Goal: Navigation & Orientation: Find specific page/section

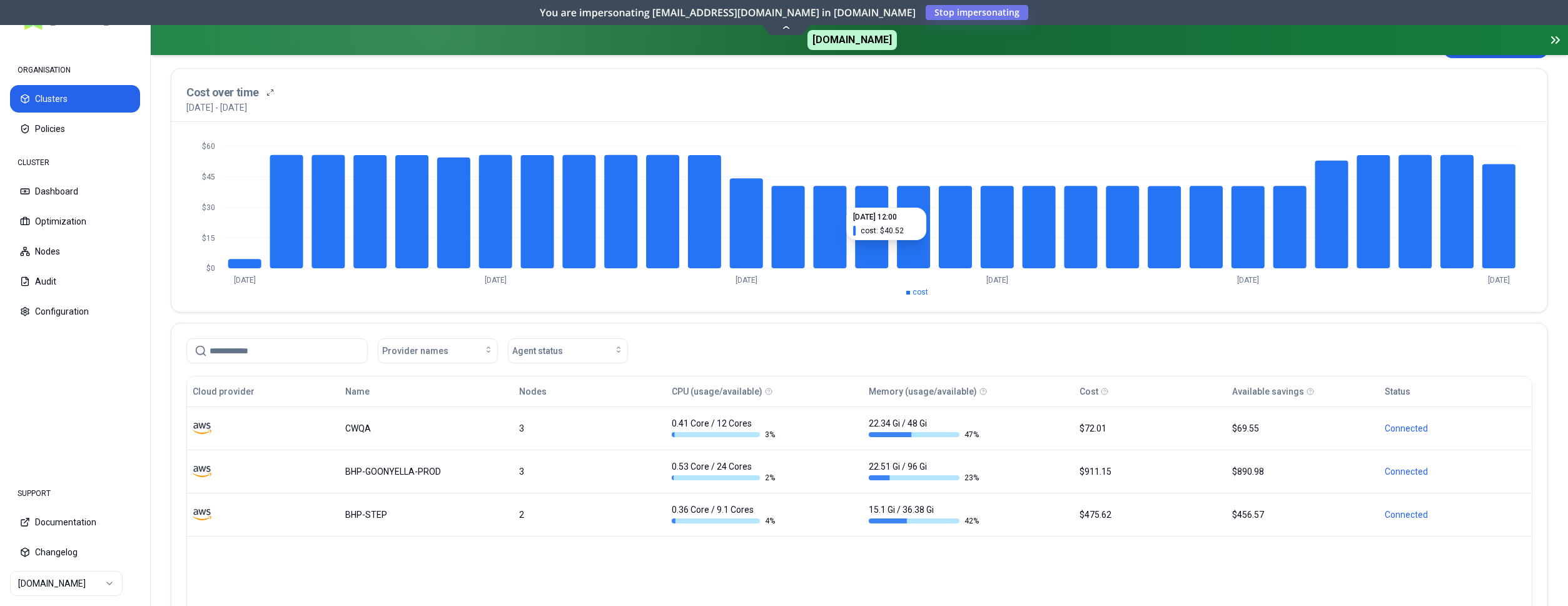
scroll to position [167, 0]
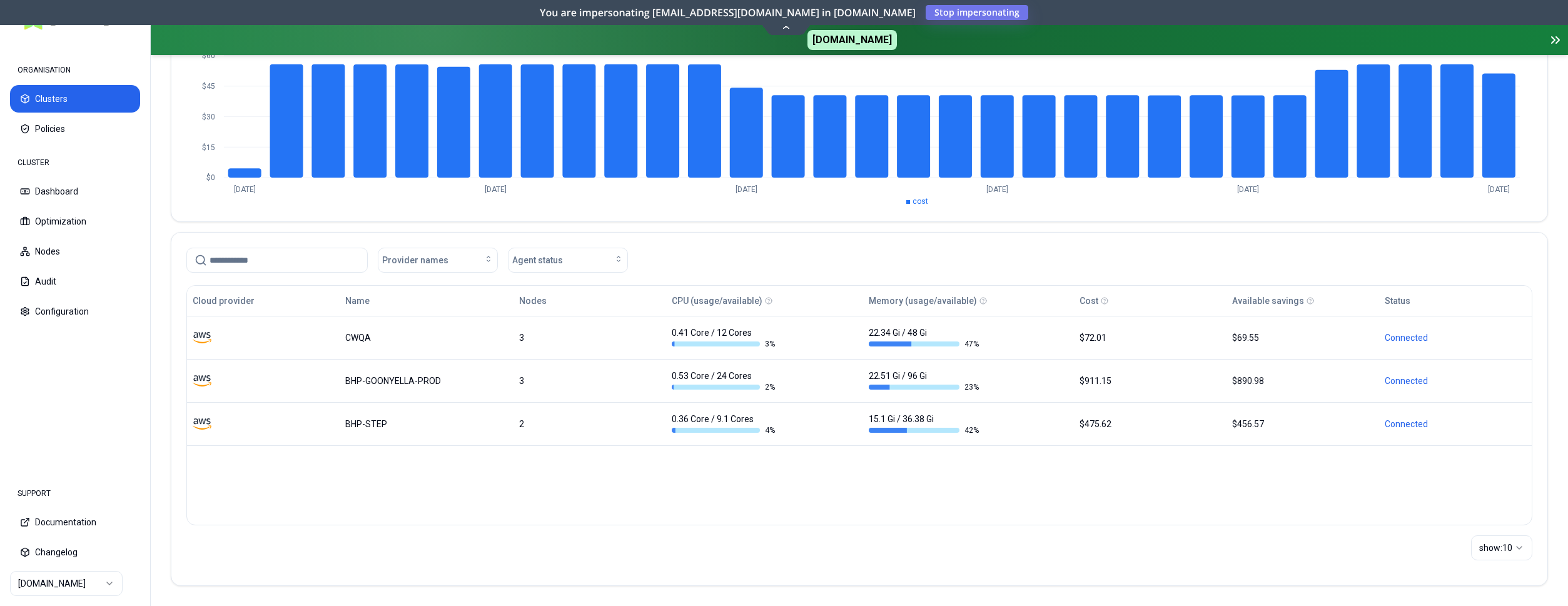
click at [90, 582] on html "ORGANISATION Clusters Policies CLUSTER Dashboard Optimization Nodes Audit Confi…" at bounding box center [784, 303] width 1568 height 606
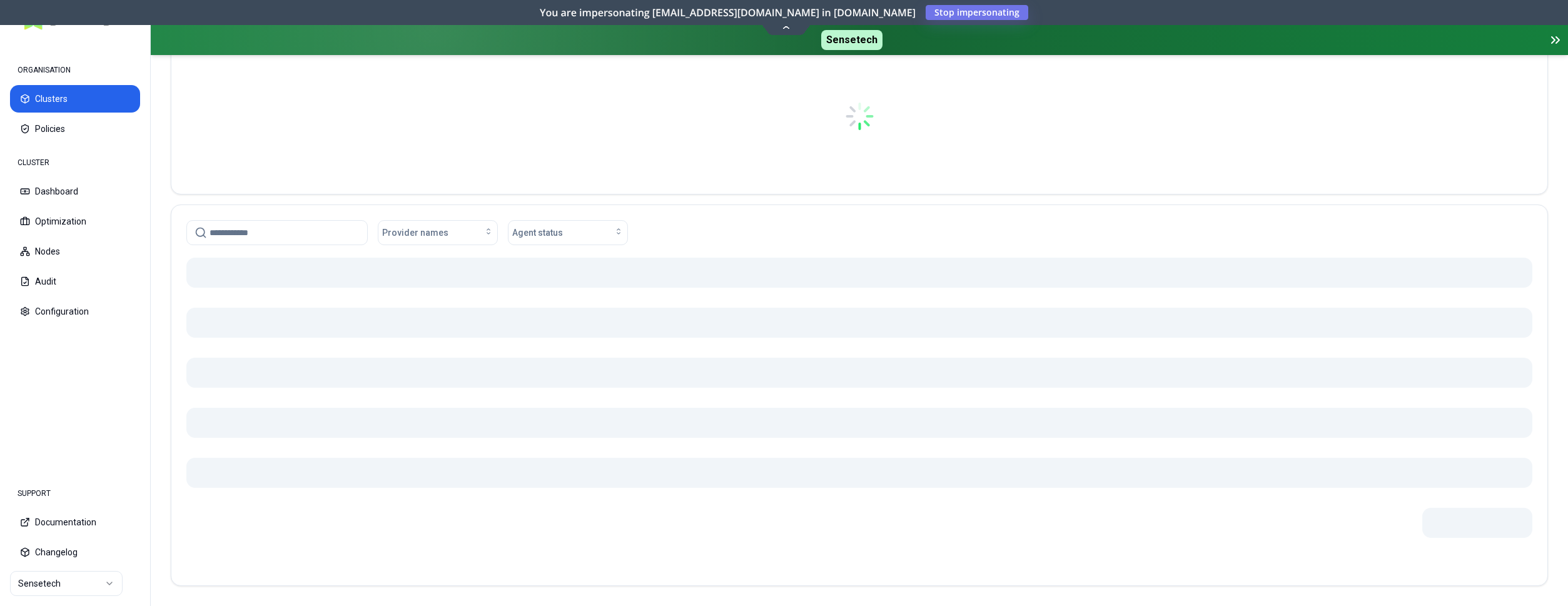
scroll to position [160, 0]
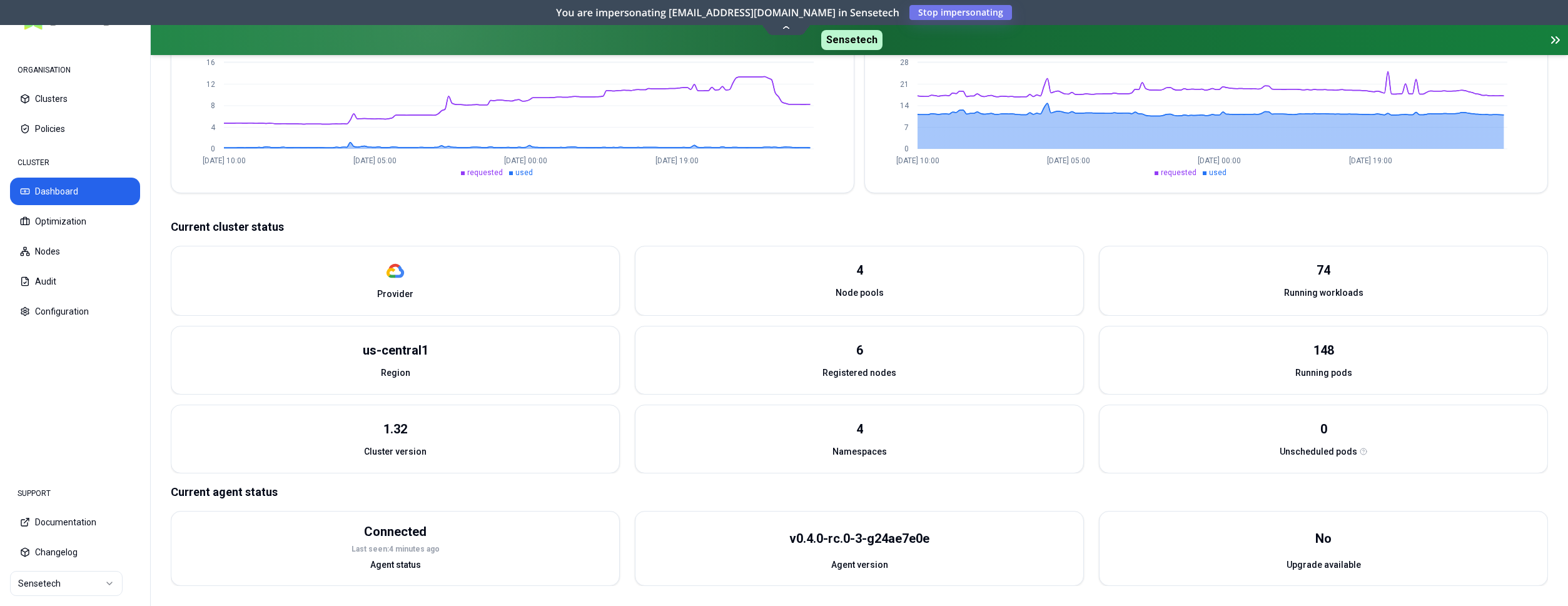
scroll to position [368, 0]
drag, startPoint x: 749, startPoint y: 530, endPoint x: 951, endPoint y: 532, distance: 202.0
click at [951, 532] on div "v0.4.0-rc.0-3-g24ae7e0e" at bounding box center [859, 539] width 448 height 40
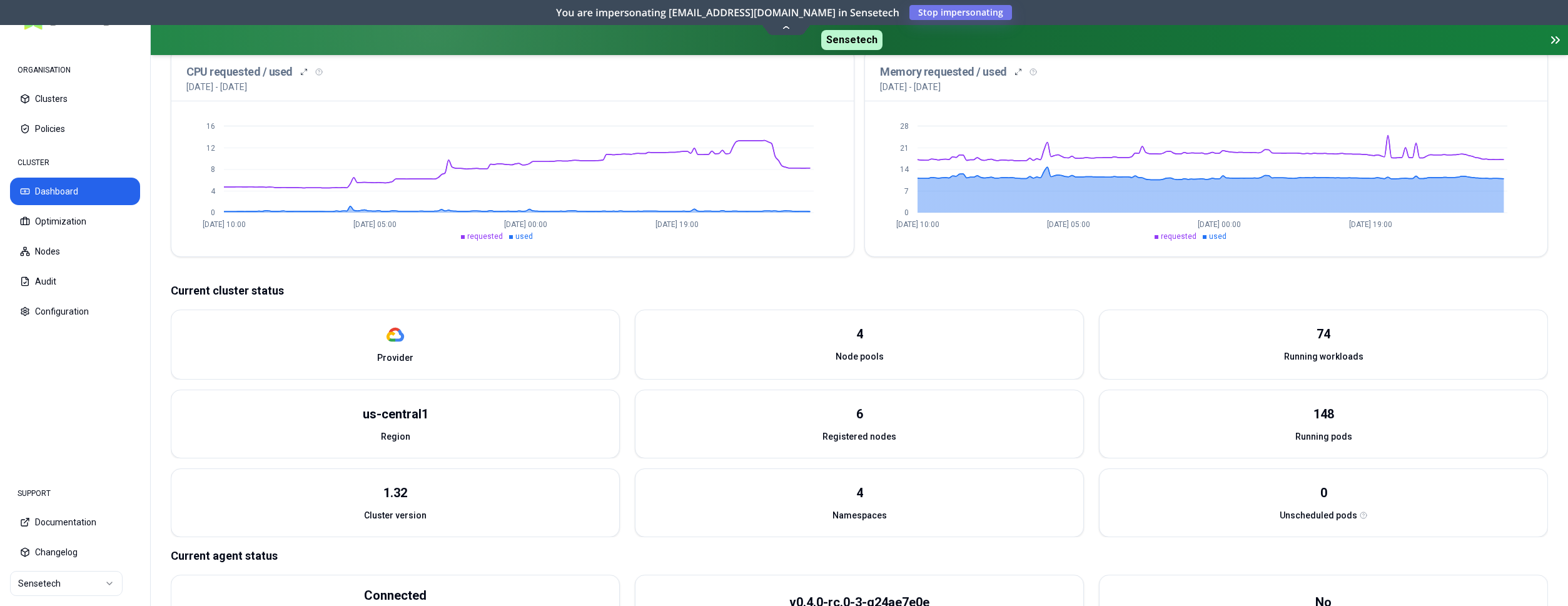
click at [951, 532] on div "Namespaces" at bounding box center [859, 519] width 448 height 35
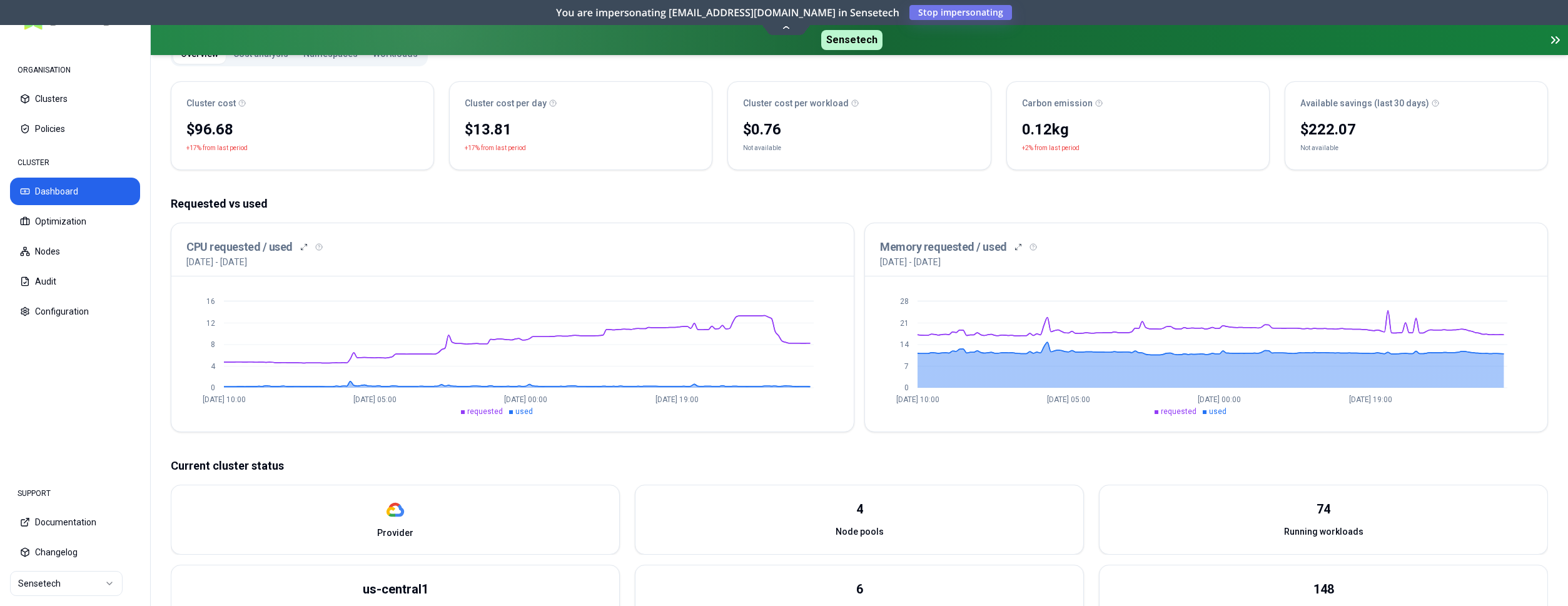
scroll to position [0, 0]
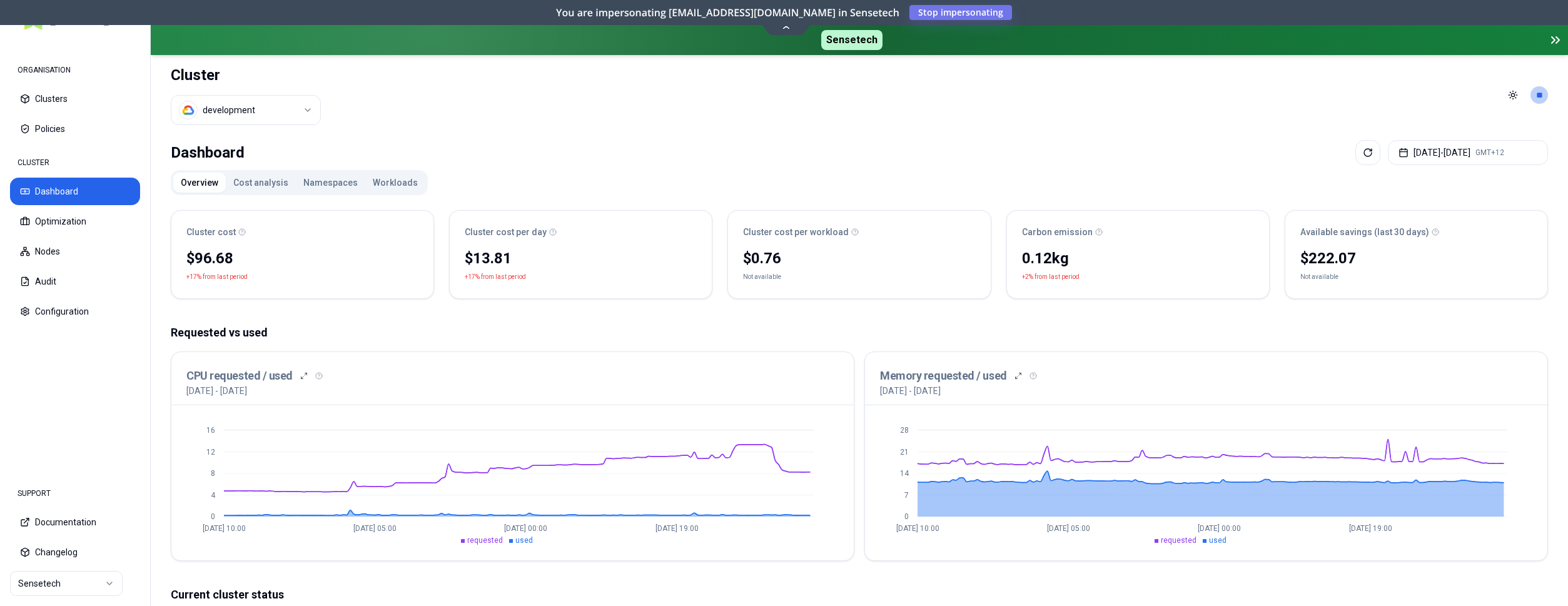
click at [285, 116] on html "ORGANISATION Clusters Policies CLUSTER Dashboard Optimization Nodes Audit Confi…" at bounding box center [784, 303] width 1568 height 606
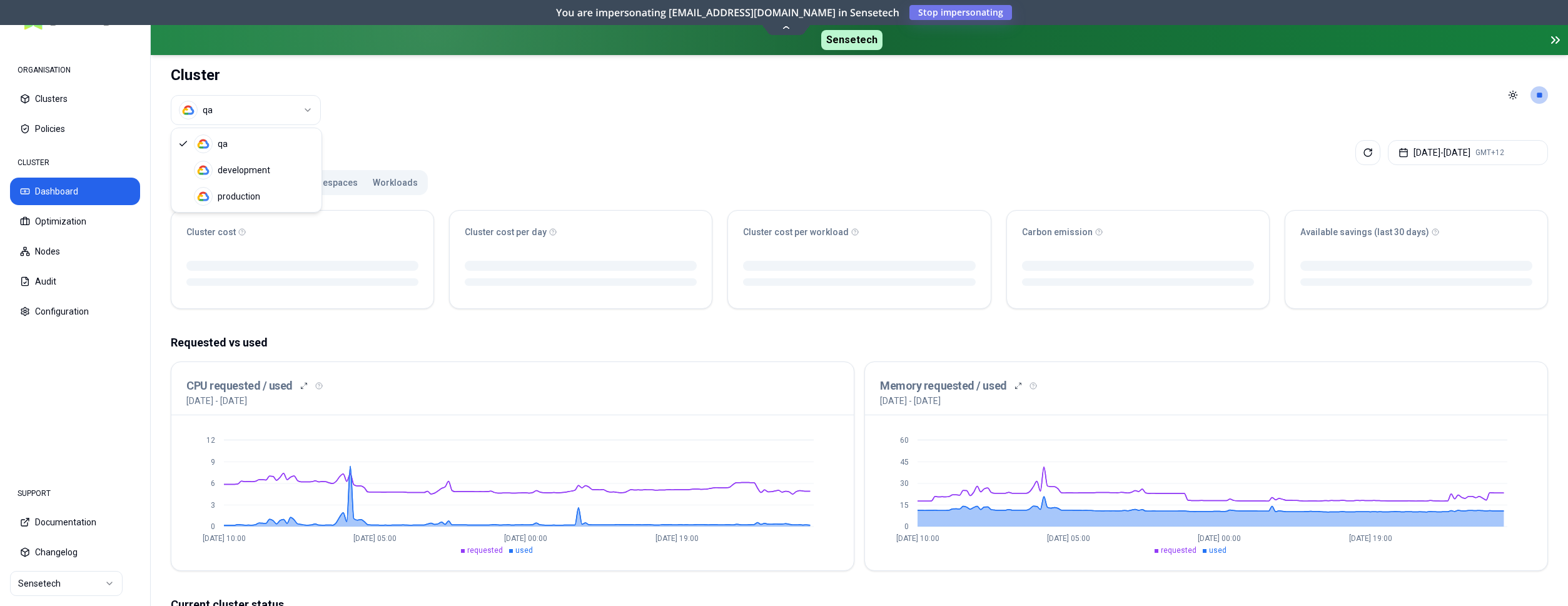
click at [294, 110] on html "ORGANISATION Clusters Policies CLUSTER Dashboard Optimization Nodes Audit Confi…" at bounding box center [784, 303] width 1568 height 606
